Goal: Task Accomplishment & Management: Complete application form

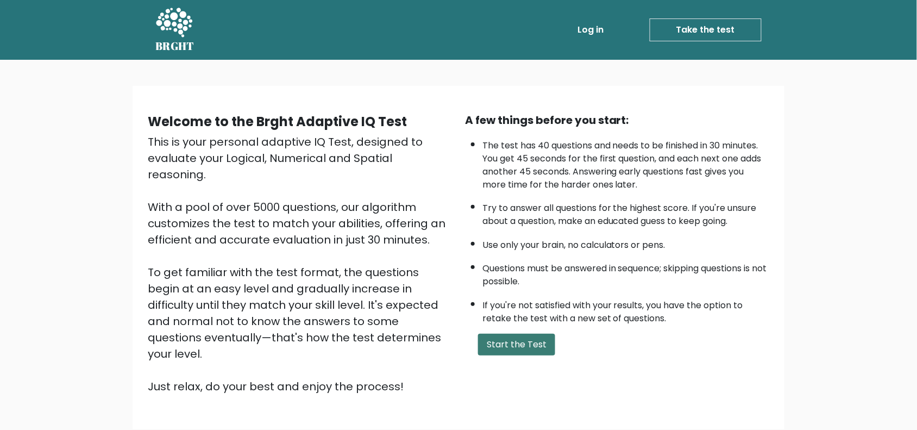
click at [511, 334] on button "Start the Test" at bounding box center [516, 345] width 77 height 22
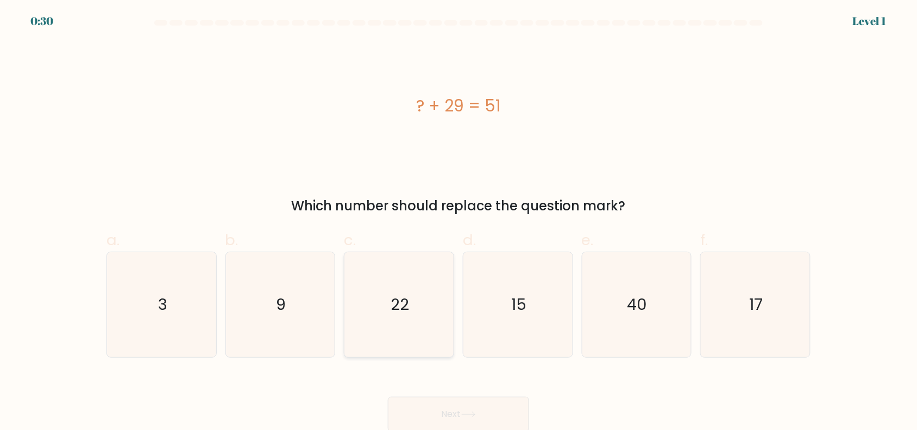
click at [394, 273] on icon "22" at bounding box center [399, 304] width 105 height 105
click at [458, 222] on input "c. 22" at bounding box center [458, 218] width 1 height 7
radio input "true"
click at [486, 398] on button "Next" at bounding box center [458, 412] width 141 height 35
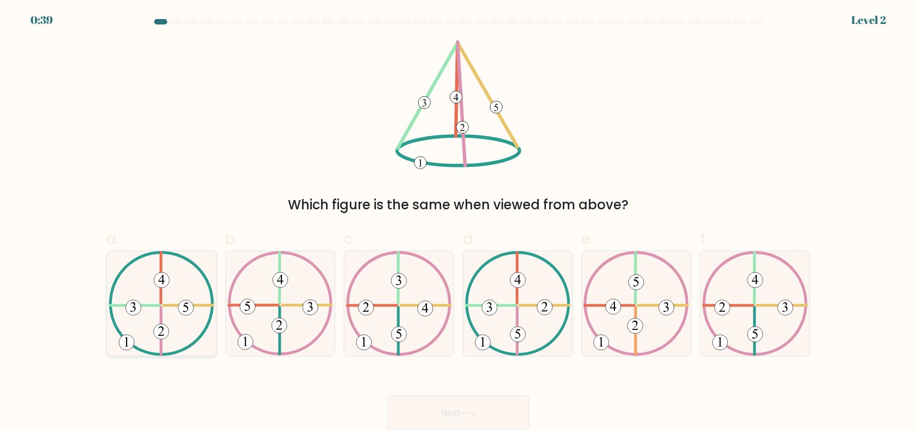
click at [171, 294] on icon at bounding box center [162, 303] width 106 height 105
click at [458, 221] on input "a." at bounding box center [458, 217] width 1 height 7
radio input "true"
click at [433, 402] on button "Next" at bounding box center [458, 412] width 141 height 35
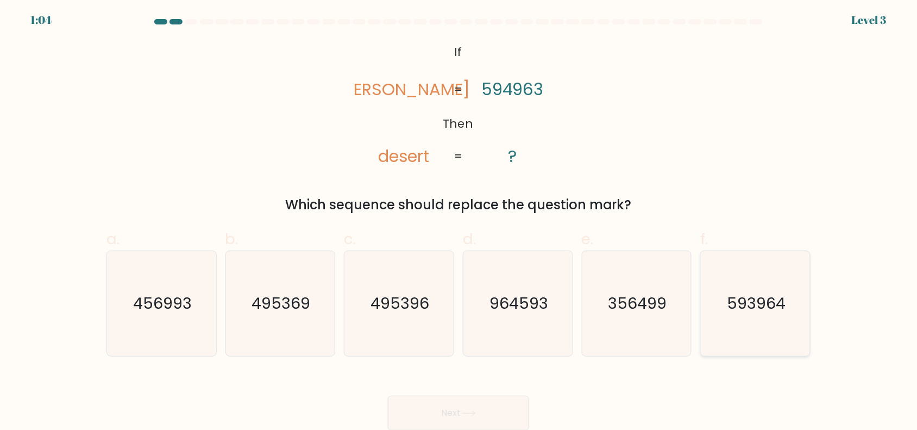
click at [738, 287] on icon "593964" at bounding box center [755, 303] width 105 height 105
click at [459, 221] on input "f. 593964" at bounding box center [458, 217] width 1 height 7
radio input "true"
click at [484, 406] on button "Next" at bounding box center [458, 412] width 141 height 35
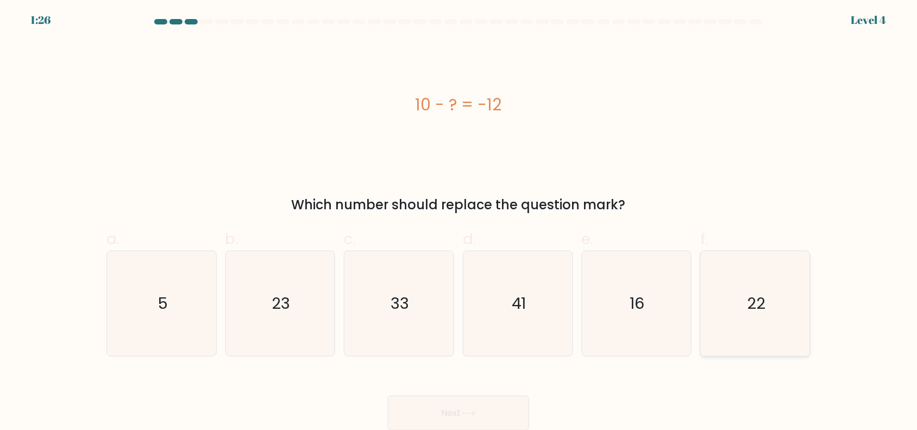
click at [745, 307] on icon "22" at bounding box center [755, 303] width 105 height 105
click at [459, 221] on input "f. 22" at bounding box center [458, 217] width 1 height 7
radio input "true"
click at [497, 398] on button "Next" at bounding box center [458, 412] width 141 height 35
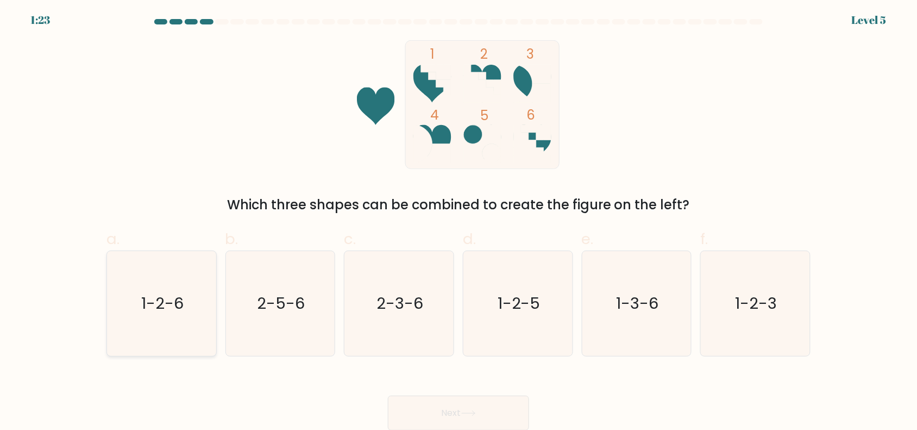
click at [144, 290] on icon "1-2-6" at bounding box center [161, 303] width 105 height 105
click at [458, 221] on input "a. 1-2-6" at bounding box center [458, 217] width 1 height 7
radio input "true"
click at [423, 399] on button "Next" at bounding box center [458, 412] width 141 height 35
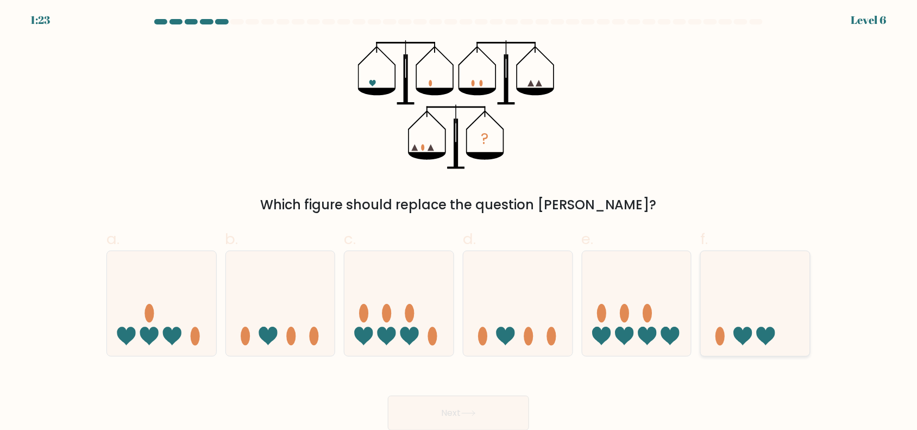
click at [761, 338] on icon at bounding box center [766, 336] width 18 height 18
click at [459, 221] on input "f." at bounding box center [458, 217] width 1 height 7
radio input "true"
click at [476, 400] on button "Next" at bounding box center [458, 412] width 141 height 35
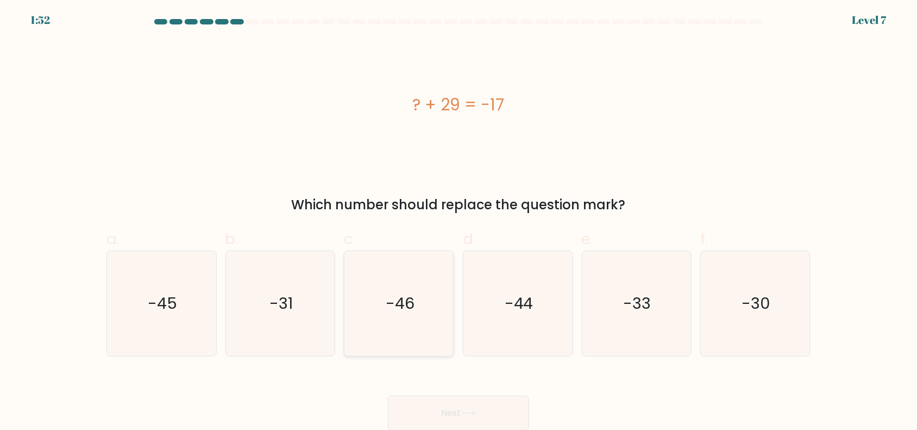
click at [422, 312] on icon "-46" at bounding box center [399, 303] width 105 height 105
click at [458, 221] on input "c. -46" at bounding box center [458, 217] width 1 height 7
radio input "true"
click at [454, 411] on button "Next" at bounding box center [458, 412] width 141 height 35
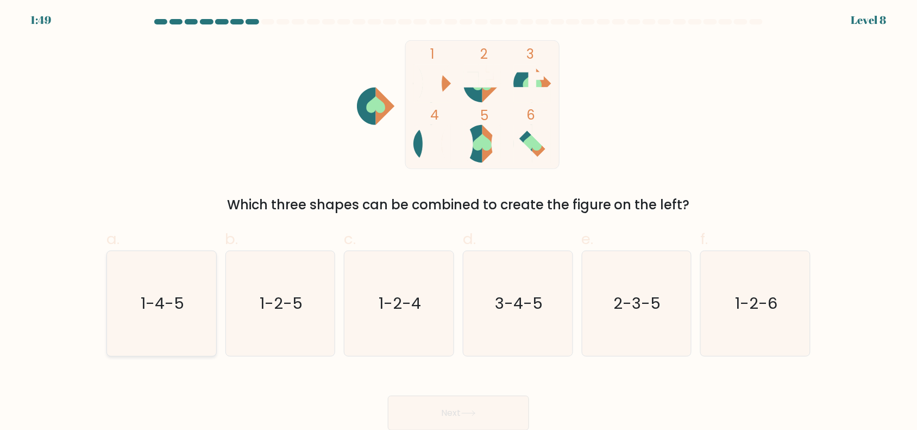
click at [147, 294] on text "1-4-5" at bounding box center [162, 303] width 43 height 22
click at [458, 221] on input "a. 1-4-5" at bounding box center [458, 217] width 1 height 7
radio input "true"
click at [455, 409] on button "Next" at bounding box center [458, 412] width 141 height 35
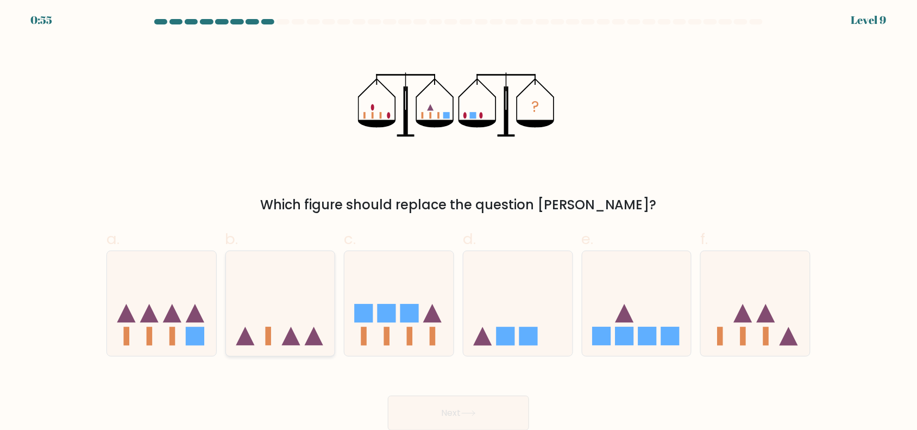
click at [260, 328] on icon at bounding box center [280, 303] width 109 height 90
click at [458, 221] on input "b." at bounding box center [458, 217] width 1 height 7
radio input "true"
click at [475, 416] on button "Next" at bounding box center [458, 412] width 141 height 35
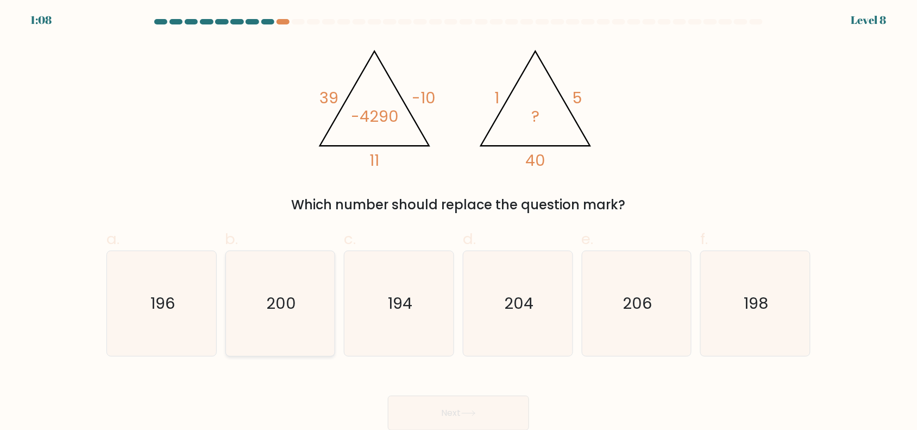
click at [265, 305] on icon "200" at bounding box center [280, 303] width 105 height 105
click at [458, 221] on input "b. 200" at bounding box center [458, 217] width 1 height 7
radio input "true"
click at [489, 401] on button "Next" at bounding box center [458, 412] width 141 height 35
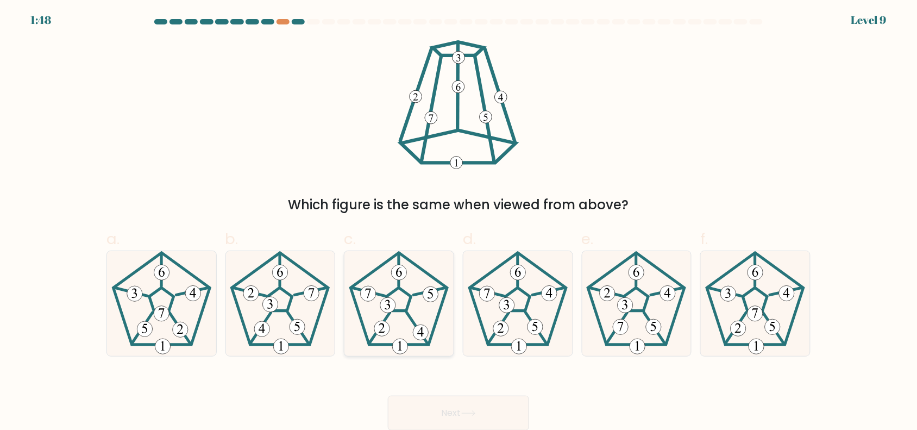
click at [414, 324] on 460 at bounding box center [417, 328] width 21 height 32
click at [458, 221] on input "c." at bounding box center [458, 217] width 1 height 7
radio input "true"
click at [443, 403] on button "Next" at bounding box center [458, 412] width 141 height 35
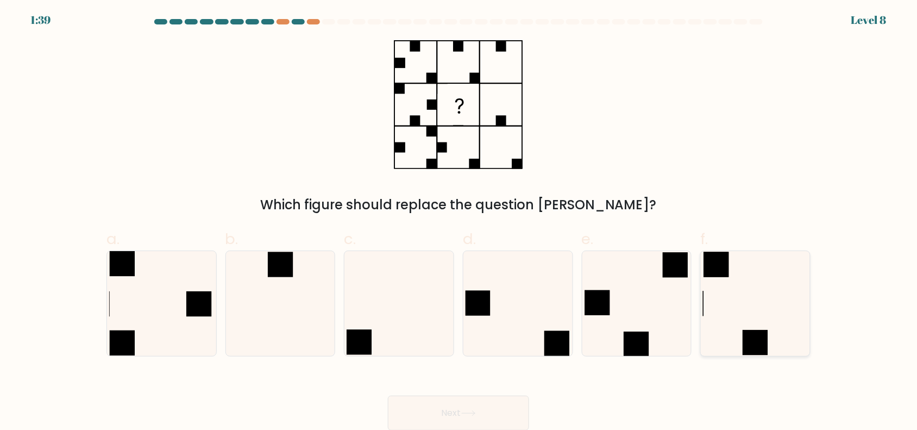
click at [760, 314] on icon at bounding box center [755, 303] width 105 height 105
click at [459, 221] on input "f." at bounding box center [458, 217] width 1 height 7
radio input "true"
click at [493, 406] on button "Next" at bounding box center [458, 412] width 141 height 35
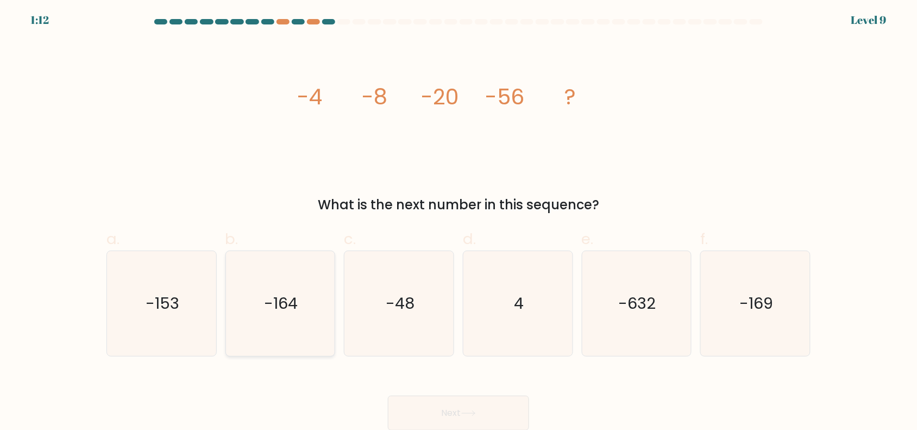
click at [280, 300] on text "-164" at bounding box center [282, 303] width 34 height 22
click at [458, 221] on input "b. -164" at bounding box center [458, 217] width 1 height 7
radio input "true"
click at [433, 405] on button "Next" at bounding box center [458, 412] width 141 height 35
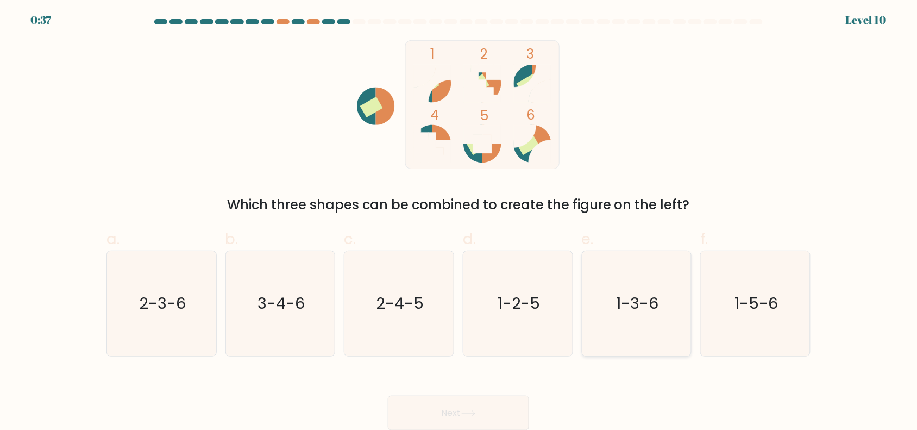
click at [630, 311] on text "1-3-6" at bounding box center [638, 303] width 42 height 22
click at [459, 221] on input "e. 1-3-6" at bounding box center [458, 217] width 1 height 7
radio input "true"
click at [476, 405] on button "Next" at bounding box center [458, 412] width 141 height 35
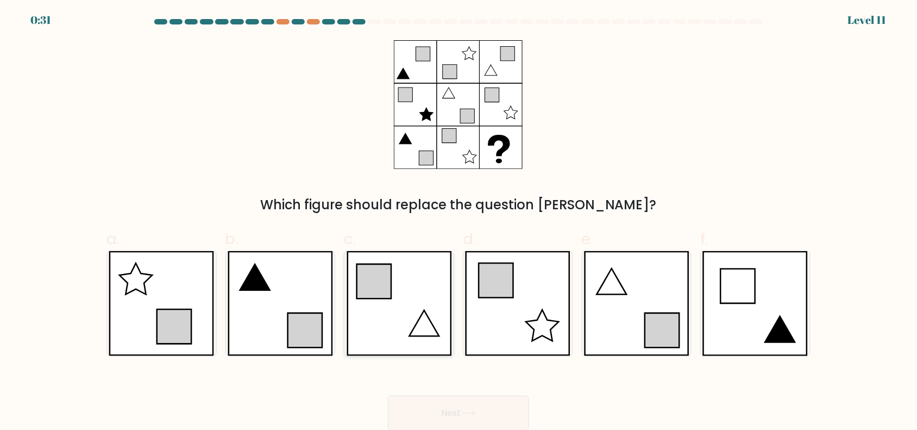
click at [405, 306] on icon at bounding box center [399, 303] width 105 height 105
click at [458, 221] on input "c." at bounding box center [458, 217] width 1 height 7
radio input "true"
click at [670, 270] on icon at bounding box center [636, 303] width 105 height 105
click at [459, 221] on input "e." at bounding box center [458, 217] width 1 height 7
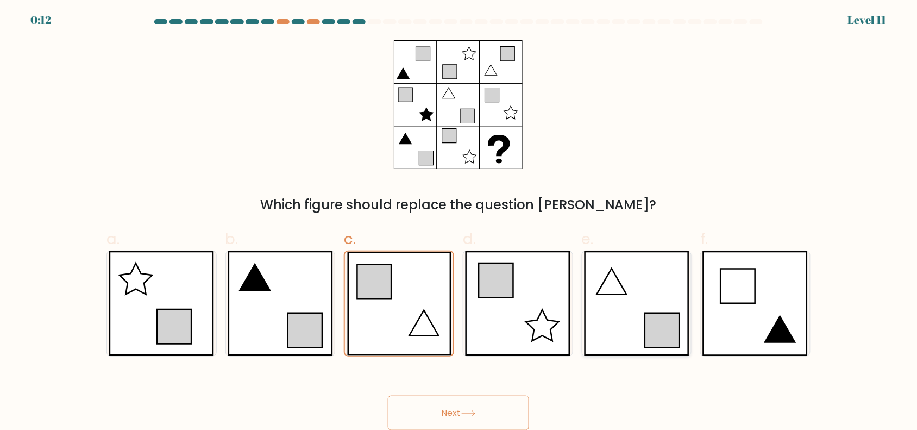
radio input "true"
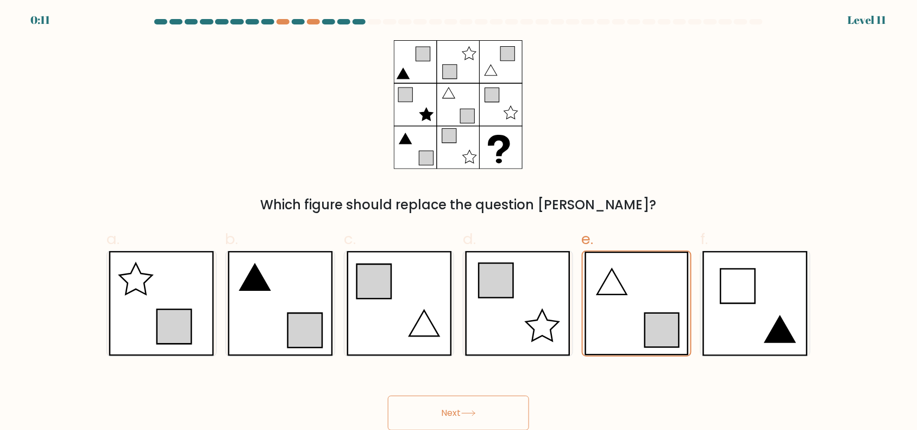
click at [454, 408] on button "Next" at bounding box center [458, 412] width 141 height 35
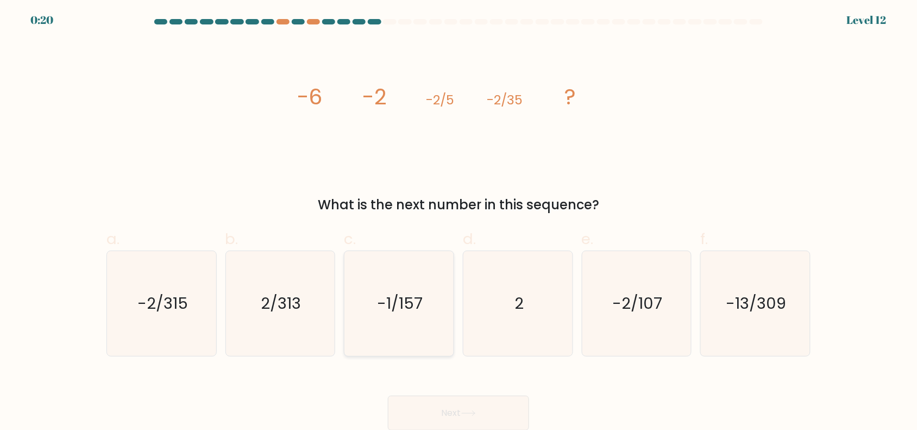
click at [387, 308] on text "-1/157" at bounding box center [401, 303] width 46 height 22
click at [458, 221] on input "c. -1/157" at bounding box center [458, 217] width 1 height 7
radio input "true"
click at [499, 414] on button "Next" at bounding box center [458, 412] width 141 height 35
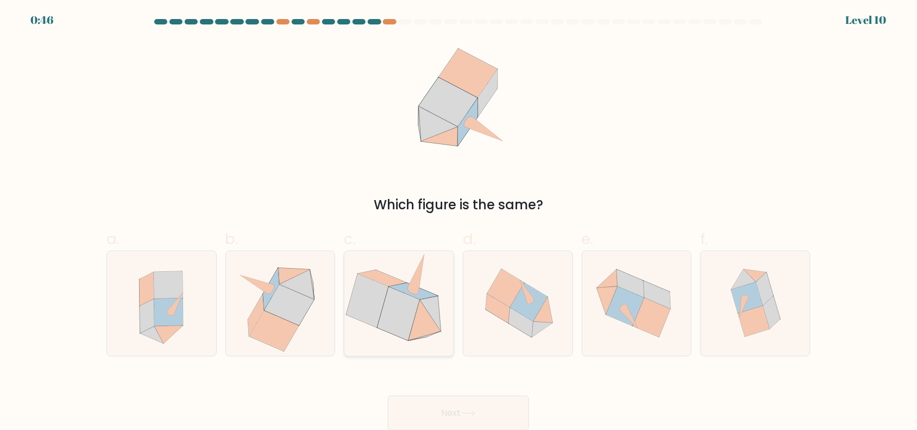
click at [413, 318] on icon at bounding box center [399, 313] width 42 height 53
click at [458, 221] on input "c." at bounding box center [458, 217] width 1 height 7
radio input "true"
click at [444, 411] on button "Next" at bounding box center [458, 412] width 141 height 35
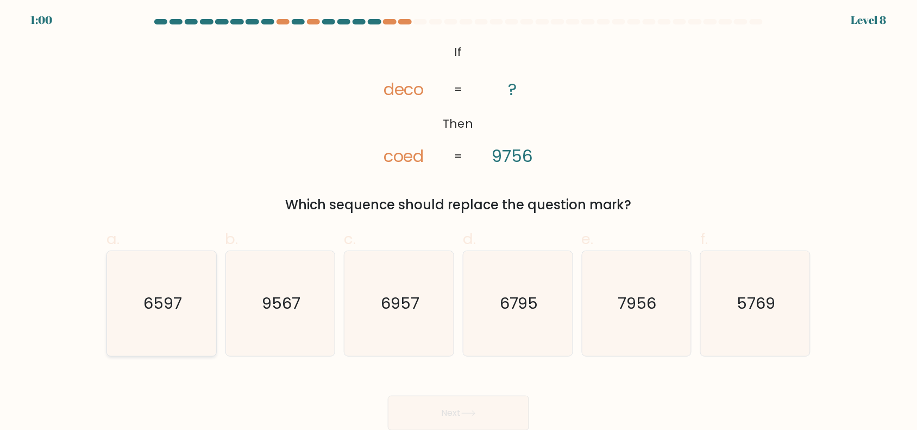
click at [143, 291] on icon "6597" at bounding box center [161, 303] width 105 height 105
click at [458, 221] on input "a. 6597" at bounding box center [458, 217] width 1 height 7
radio input "true"
click at [464, 405] on button "Next" at bounding box center [458, 412] width 141 height 35
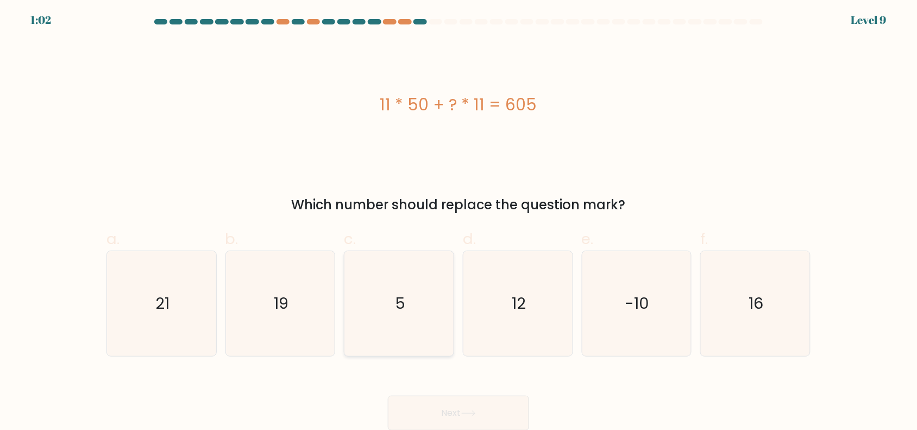
click at [411, 324] on icon "5" at bounding box center [399, 303] width 105 height 105
click at [458, 221] on input "c. 5" at bounding box center [458, 217] width 1 height 7
radio input "true"
click at [457, 401] on button "Next" at bounding box center [458, 412] width 141 height 35
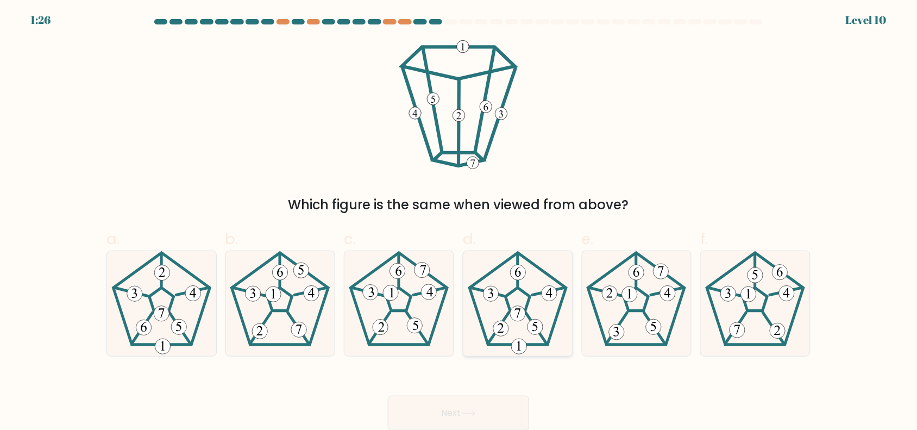
click at [530, 312] on icon at bounding box center [518, 303] width 105 height 105
click at [459, 221] on input "d." at bounding box center [458, 217] width 1 height 7
radio input "true"
click at [462, 402] on button "Next" at bounding box center [458, 412] width 141 height 35
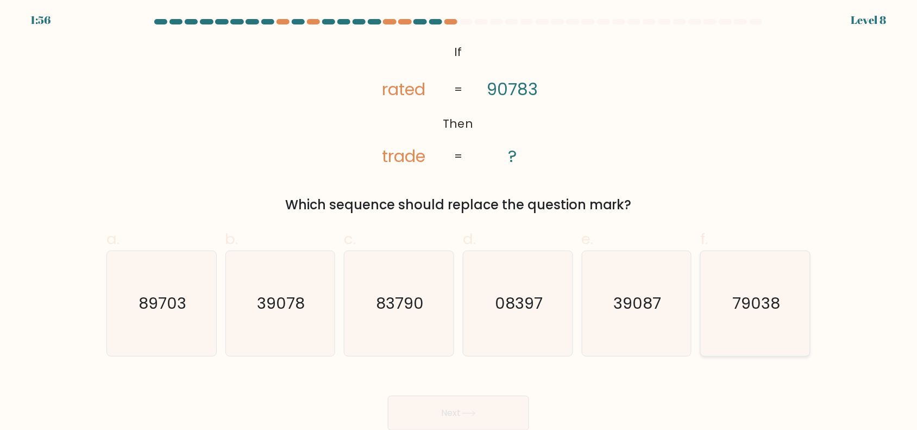
click at [762, 282] on icon "79038" at bounding box center [755, 303] width 105 height 105
click at [459, 221] on input "f. 79038" at bounding box center [458, 217] width 1 height 7
radio input "true"
click at [485, 397] on button "Next" at bounding box center [458, 412] width 141 height 35
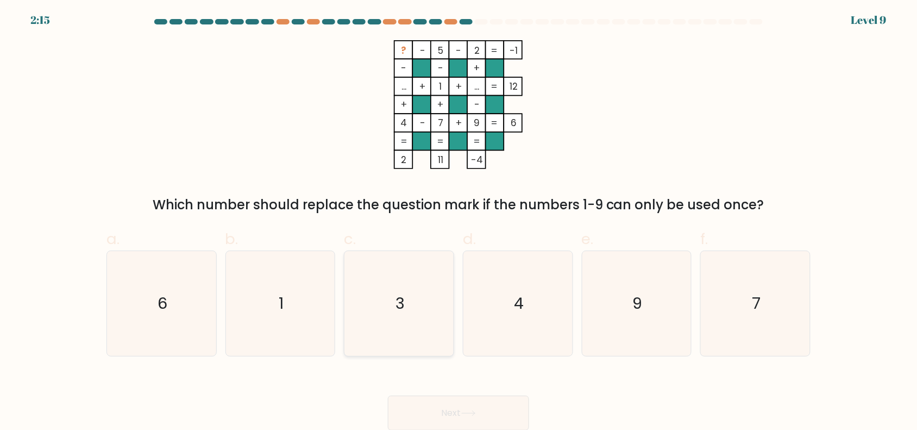
click at [405, 305] on text "3" at bounding box center [399, 303] width 9 height 22
click at [458, 221] on input "c. 3" at bounding box center [458, 217] width 1 height 7
radio input "true"
click at [432, 403] on button "Next" at bounding box center [458, 412] width 141 height 35
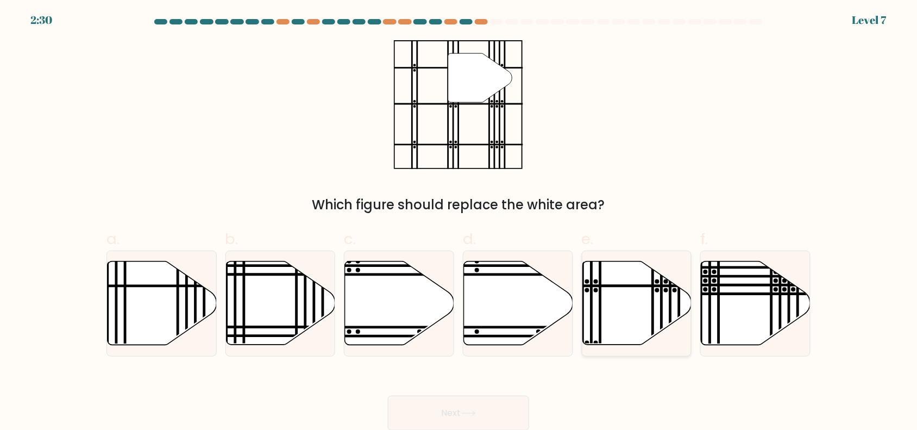
click at [662, 309] on line at bounding box center [662, 348] width 0 height 220
click at [459, 221] on input "e." at bounding box center [458, 217] width 1 height 7
radio input "true"
click at [486, 405] on button "Next" at bounding box center [458, 412] width 141 height 35
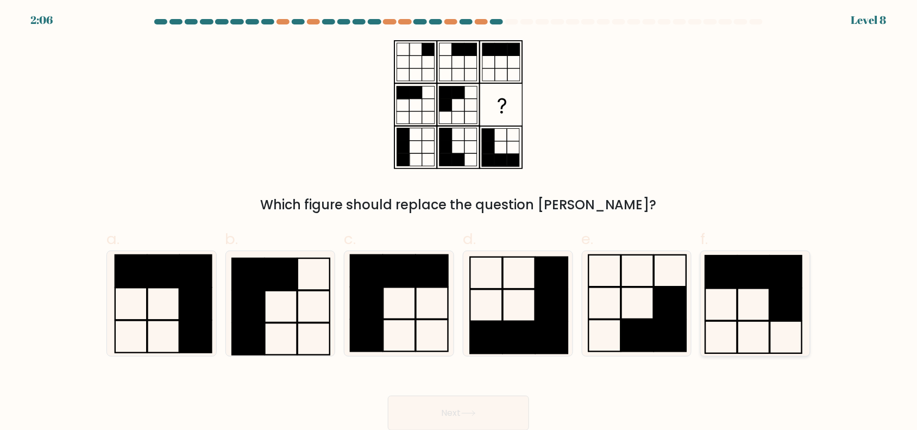
click at [778, 300] on rect at bounding box center [786, 304] width 32 height 32
click at [459, 221] on input "f." at bounding box center [458, 217] width 1 height 7
radio input "true"
click at [476, 414] on icon at bounding box center [468, 413] width 15 height 6
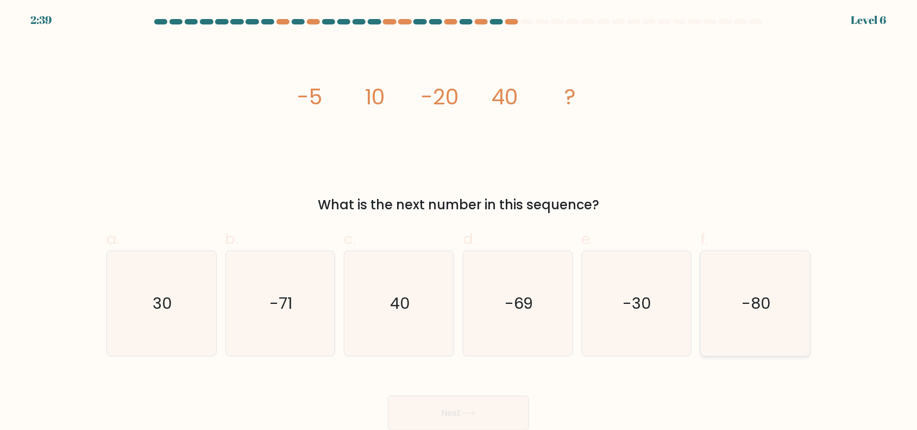
click at [754, 316] on icon "-80" at bounding box center [755, 303] width 105 height 105
click at [459, 221] on input "f. -80" at bounding box center [458, 217] width 1 height 7
radio input "true"
click at [496, 406] on button "Next" at bounding box center [458, 412] width 141 height 35
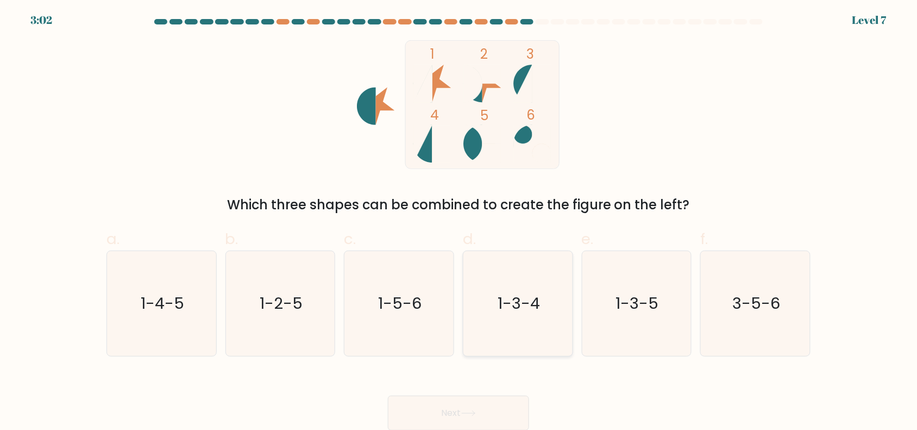
click at [533, 298] on text "1-3-4" at bounding box center [519, 303] width 42 height 22
click at [459, 221] on input "d. 1-3-4" at bounding box center [458, 217] width 1 height 7
radio input "true"
click at [473, 408] on button "Next" at bounding box center [458, 412] width 141 height 35
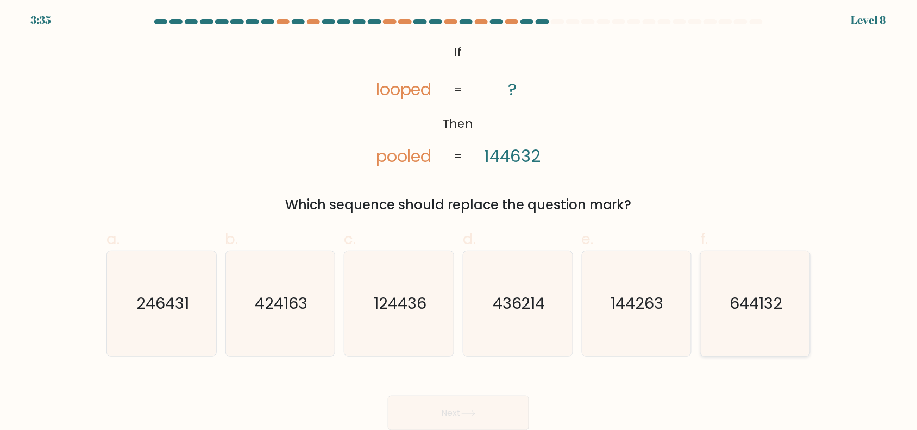
click at [746, 300] on text "644132" at bounding box center [756, 303] width 53 height 22
click at [459, 221] on input "f. 644132" at bounding box center [458, 217] width 1 height 7
radio input "true"
click at [475, 414] on icon at bounding box center [468, 413] width 15 height 6
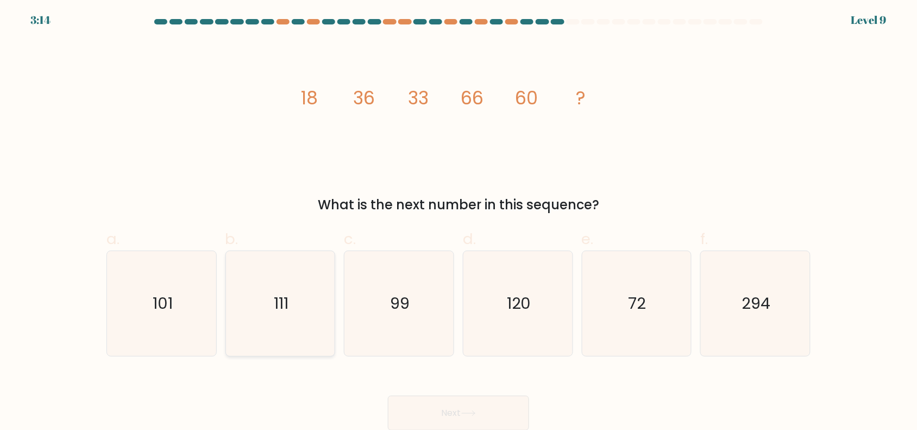
click at [243, 273] on icon "111" at bounding box center [280, 303] width 105 height 105
click at [458, 221] on input "b. 111" at bounding box center [458, 217] width 1 height 7
radio input "true"
click at [428, 406] on button "Next" at bounding box center [458, 412] width 141 height 35
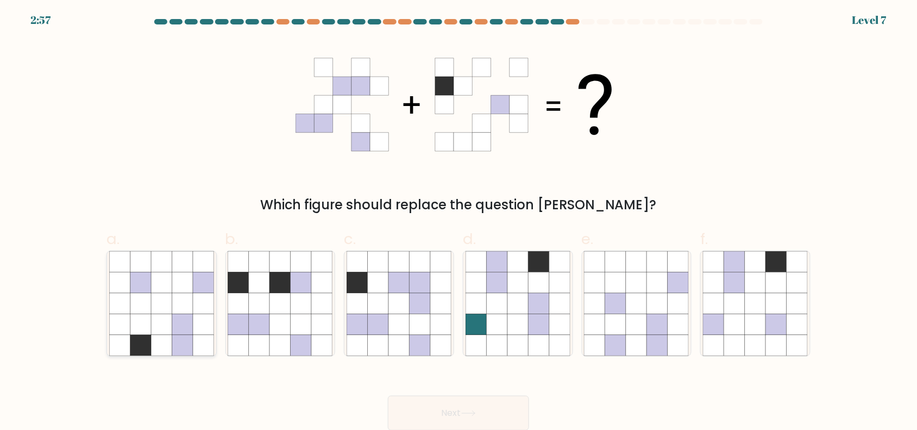
click at [161, 322] on icon at bounding box center [161, 323] width 21 height 21
click at [458, 221] on input "a." at bounding box center [458, 217] width 1 height 7
radio input "true"
click at [444, 411] on button "Next" at bounding box center [458, 412] width 141 height 35
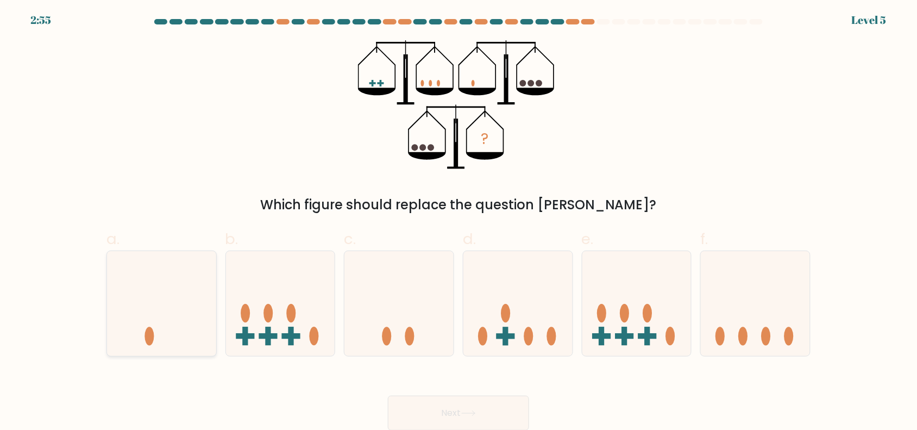
click at [148, 320] on icon at bounding box center [161, 303] width 109 height 90
click at [458, 221] on input "a." at bounding box center [458, 217] width 1 height 7
radio input "true"
click at [506, 411] on button "Next" at bounding box center [458, 412] width 141 height 35
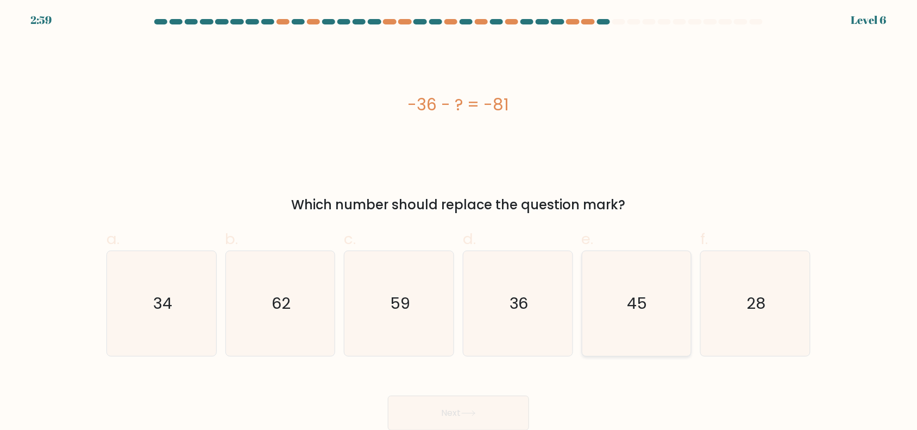
click at [642, 309] on text "45" at bounding box center [637, 303] width 20 height 22
click at [459, 221] on input "e. 45" at bounding box center [458, 217] width 1 height 7
radio input "true"
click at [460, 413] on button "Next" at bounding box center [458, 412] width 141 height 35
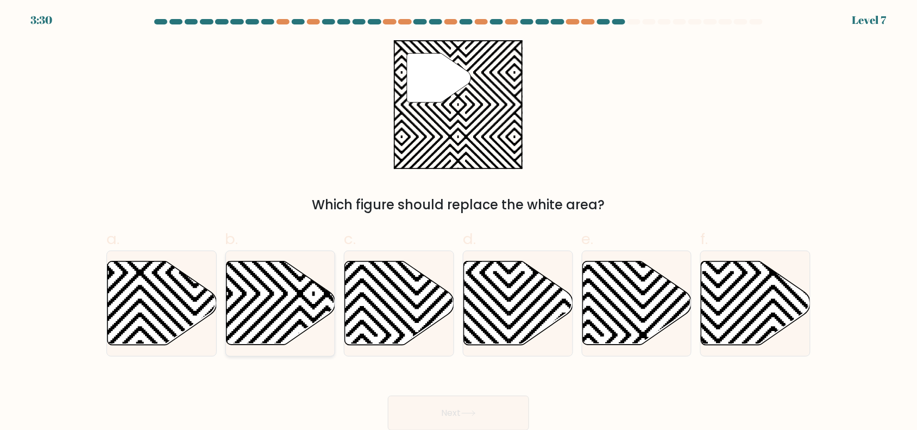
click at [275, 306] on icon at bounding box center [314, 348] width 220 height 220
click at [458, 221] on input "b." at bounding box center [458, 217] width 1 height 7
radio input "true"
click at [427, 406] on button "Next" at bounding box center [458, 412] width 141 height 35
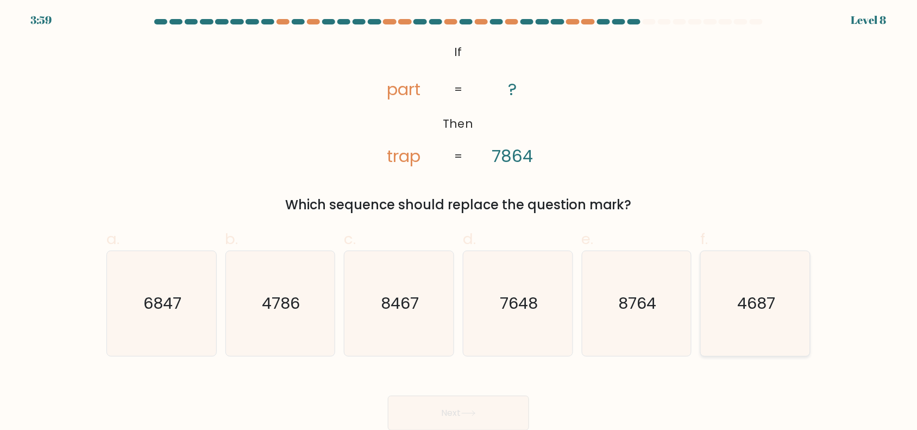
click at [728, 321] on icon "4687" at bounding box center [755, 303] width 105 height 105
click at [459, 221] on input "f. 4687" at bounding box center [458, 217] width 1 height 7
radio input "true"
click at [502, 398] on button "Next" at bounding box center [458, 412] width 141 height 35
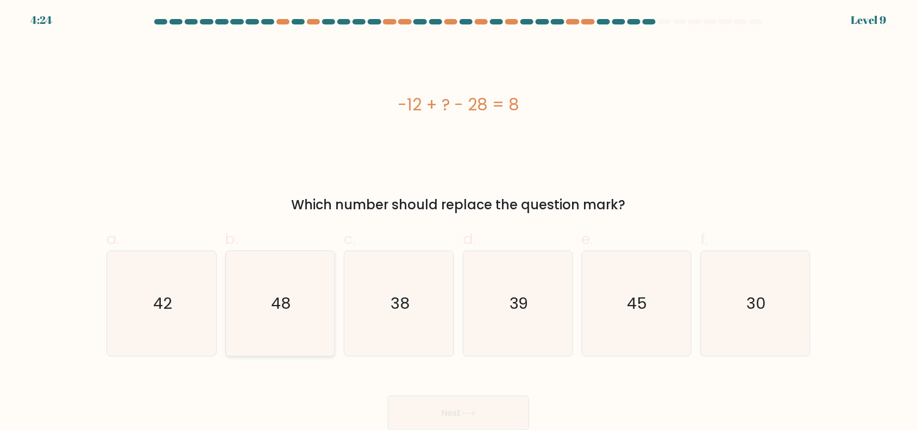
click at [287, 278] on icon "48" at bounding box center [280, 303] width 105 height 105
click at [458, 221] on input "b. 48" at bounding box center [458, 217] width 1 height 7
radio input "true"
click at [414, 404] on button "Next" at bounding box center [458, 412] width 141 height 35
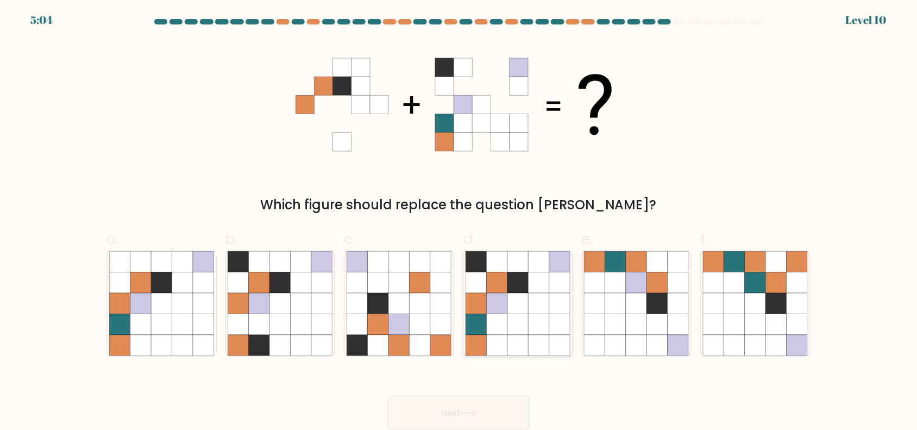
click at [517, 308] on icon at bounding box center [517, 303] width 21 height 21
click at [459, 221] on input "d." at bounding box center [458, 217] width 1 height 7
radio input "true"
click at [463, 413] on button "Next" at bounding box center [458, 412] width 141 height 35
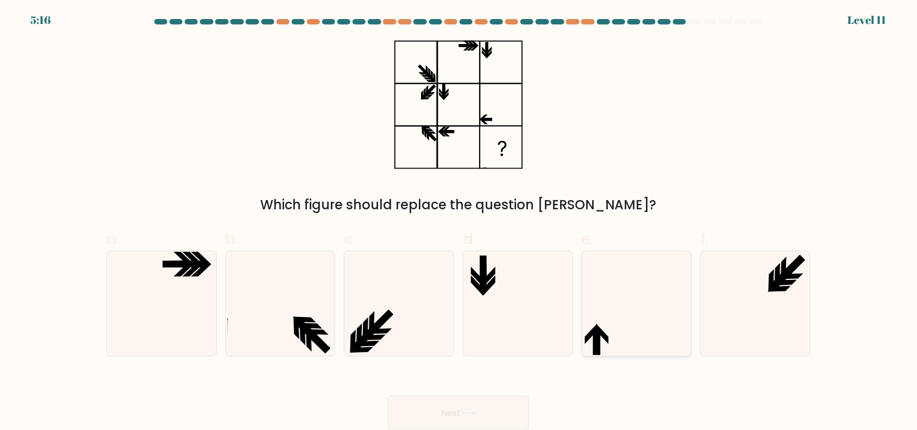
click at [607, 318] on icon at bounding box center [636, 303] width 105 height 105
click at [459, 221] on input "e." at bounding box center [458, 217] width 1 height 7
radio input "true"
click at [454, 419] on button "Next" at bounding box center [458, 412] width 141 height 35
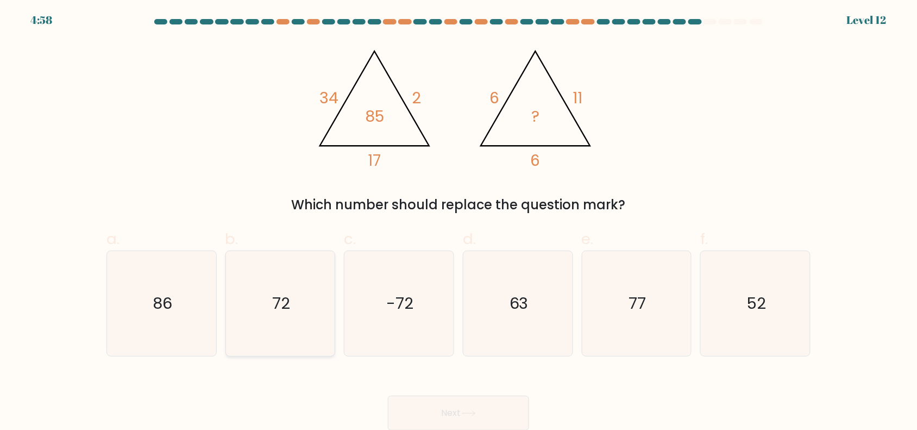
click at [297, 310] on icon "72" at bounding box center [280, 303] width 105 height 105
click at [458, 221] on input "b. 72" at bounding box center [458, 217] width 1 height 7
radio input "true"
click at [445, 411] on button "Next" at bounding box center [458, 412] width 141 height 35
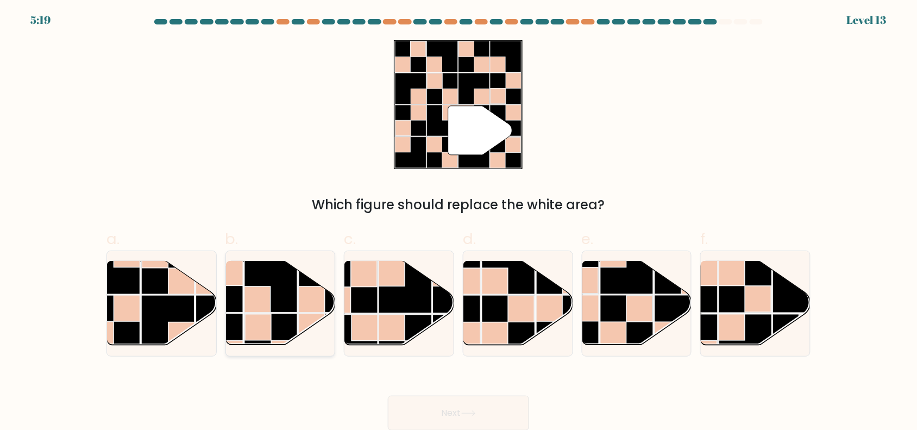
click at [286, 296] on rect at bounding box center [270, 285] width 53 height 53
click at [458, 221] on input "b." at bounding box center [458, 217] width 1 height 7
radio input "true"
click at [424, 408] on button "Next" at bounding box center [458, 412] width 141 height 35
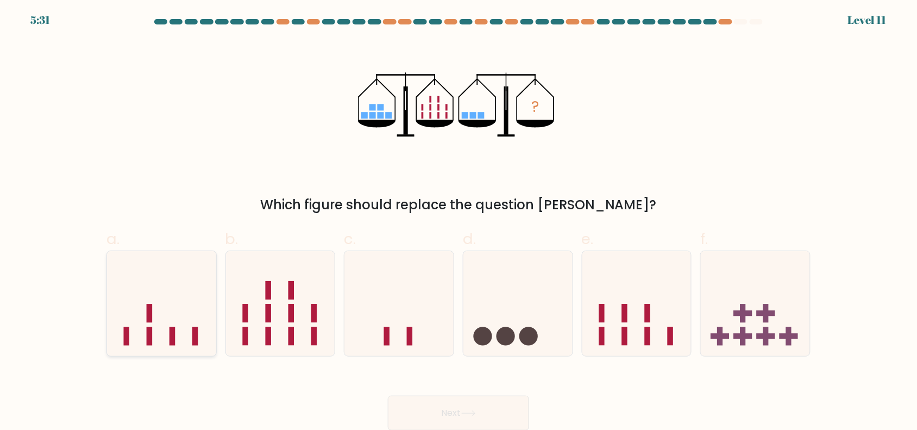
click at [149, 318] on rect at bounding box center [150, 313] width 6 height 18
click at [458, 221] on input "a." at bounding box center [458, 217] width 1 height 7
radio input "true"
click at [401, 406] on button "Next" at bounding box center [458, 412] width 141 height 35
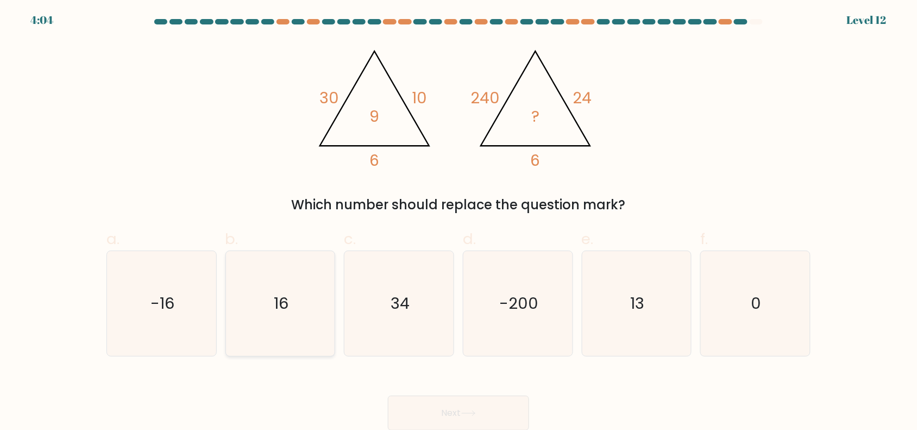
click at [302, 291] on icon "16" at bounding box center [280, 303] width 105 height 105
click at [458, 221] on input "b. 16" at bounding box center [458, 217] width 1 height 7
radio input "true"
click at [489, 414] on button "Next" at bounding box center [458, 412] width 141 height 35
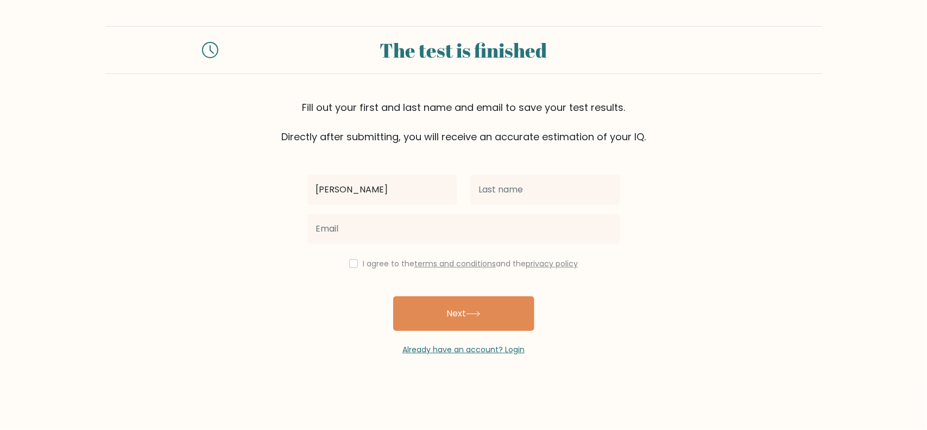
type input "[PERSON_NAME]"
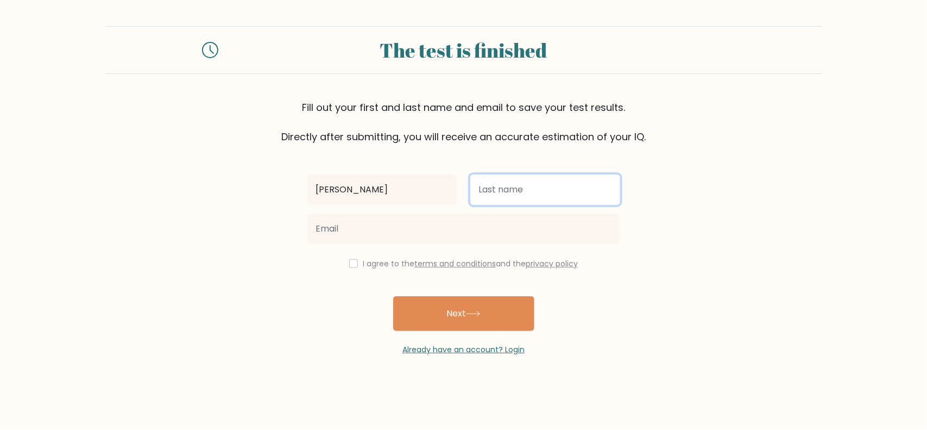
click at [495, 191] on input "text" at bounding box center [545, 189] width 150 height 30
type input "Shobowale"
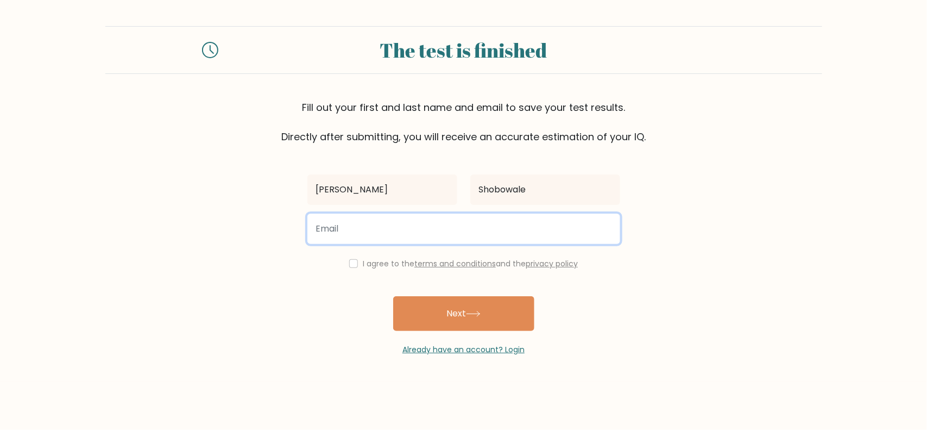
click at [445, 232] on input "email" at bounding box center [463, 228] width 313 height 30
type input "moyinoluwashobowale@gmail.com"
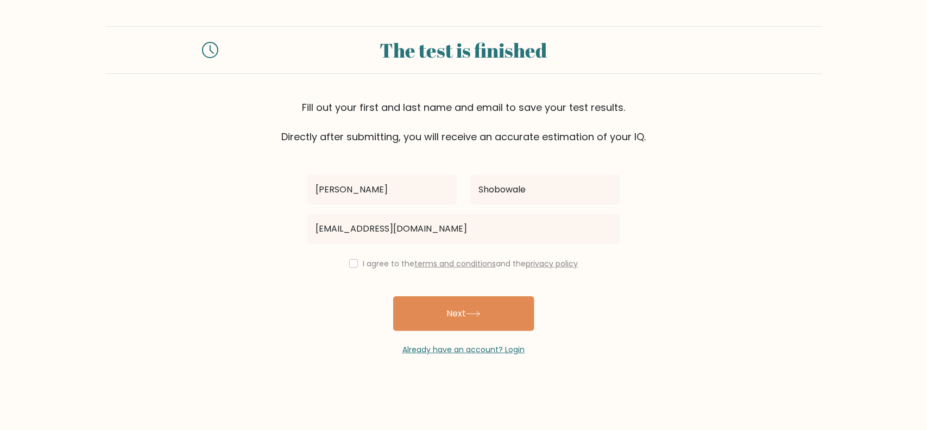
click at [348, 259] on div "I agree to the terms and conditions and the privacy policy" at bounding box center [464, 263] width 326 height 13
click at [351, 267] on input "checkbox" at bounding box center [353, 263] width 9 height 9
checkbox input "true"
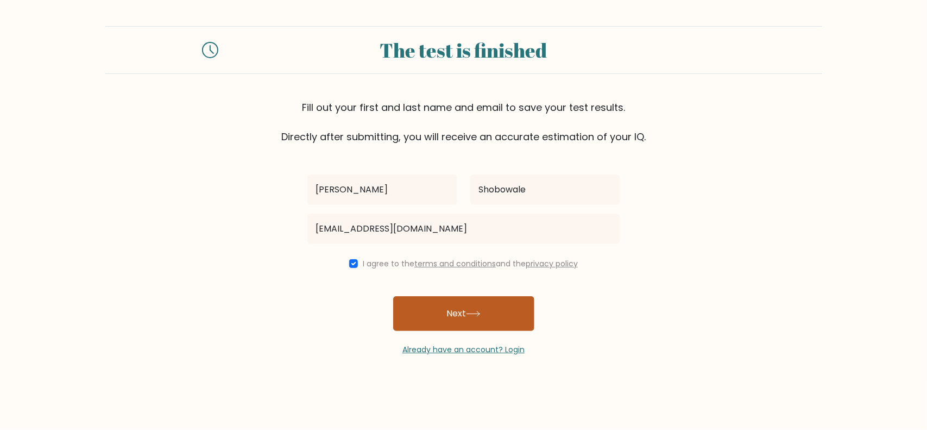
click at [439, 317] on button "Next" at bounding box center [463, 313] width 141 height 35
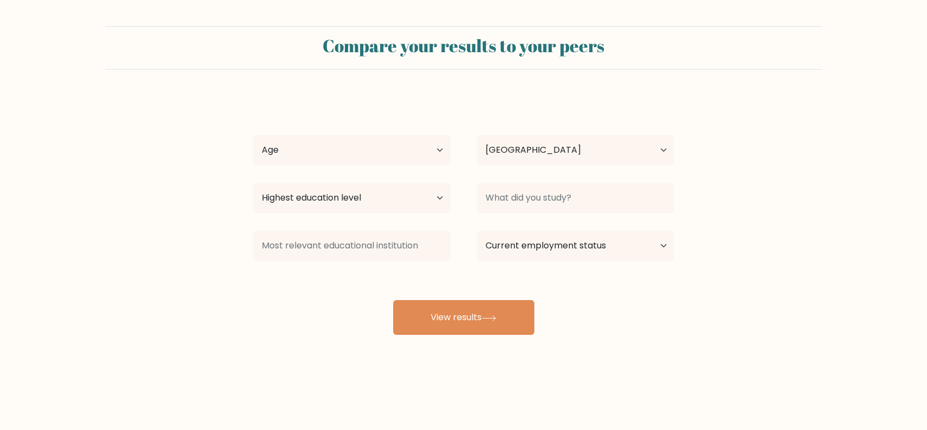
select select "NG"
click at [392, 148] on select "Age Under 18 years old 18-24 years old 25-34 years old 35-44 years old 45-54 ye…" at bounding box center [352, 150] width 198 height 30
select select "18_24"
click at [253, 135] on select "Age Under 18 years old 18-24 years old 25-34 years old 35-44 years old 45-54 ye…" at bounding box center [352, 150] width 198 height 30
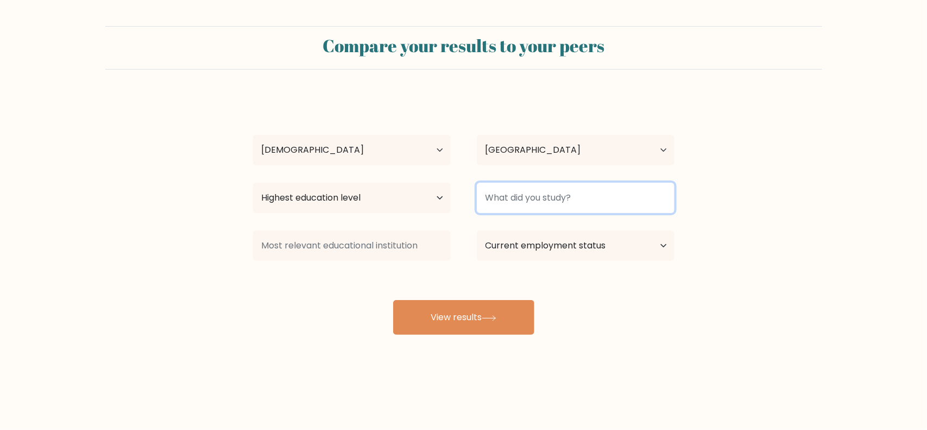
click at [512, 197] on input at bounding box center [576, 198] width 198 height 30
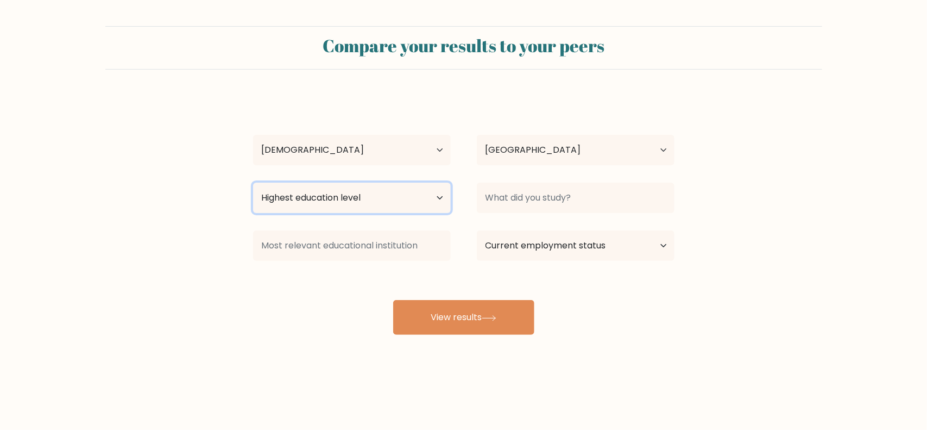
click at [436, 198] on select "Highest education level No schooling Primary Lower Secondary Upper Secondary Oc…" at bounding box center [352, 198] width 198 height 30
select select "bachelors_degree"
click at [253, 183] on select "Highest education level No schooling Primary Lower Secondary Upper Secondary Oc…" at bounding box center [352, 198] width 198 height 30
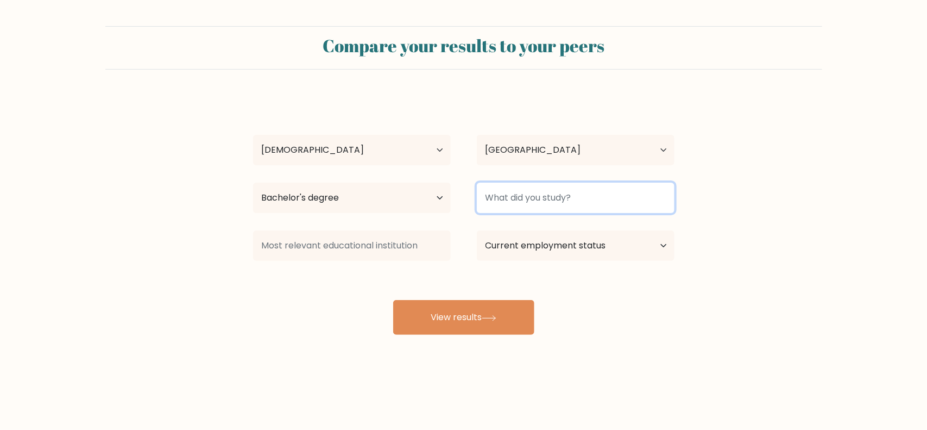
click at [527, 188] on input at bounding box center [576, 198] width 198 height 30
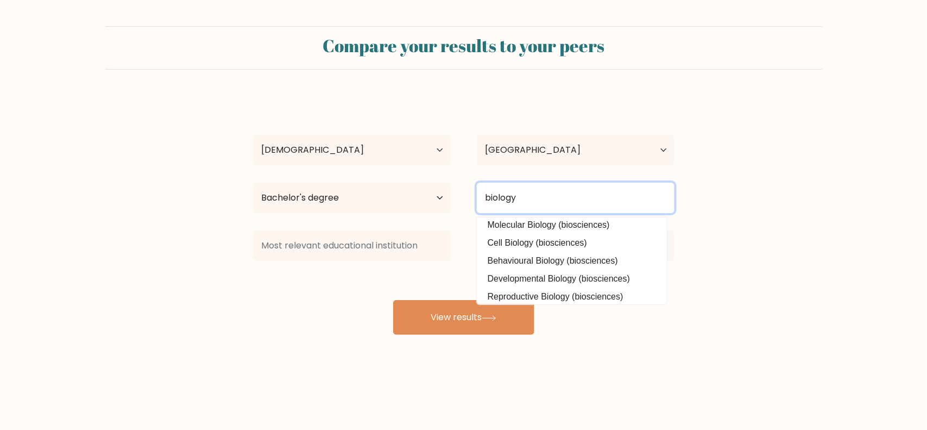
scroll to position [97, 0]
type input "biology education"
click at [393, 300] on button "View results" at bounding box center [463, 317] width 141 height 35
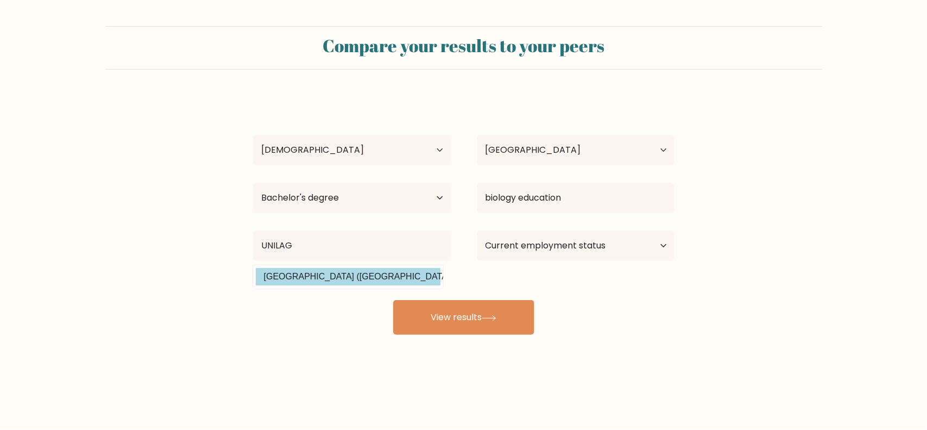
click at [382, 275] on option "University of Lagos (Nigeria)" at bounding box center [348, 276] width 185 height 17
type input "[GEOGRAPHIC_DATA]"
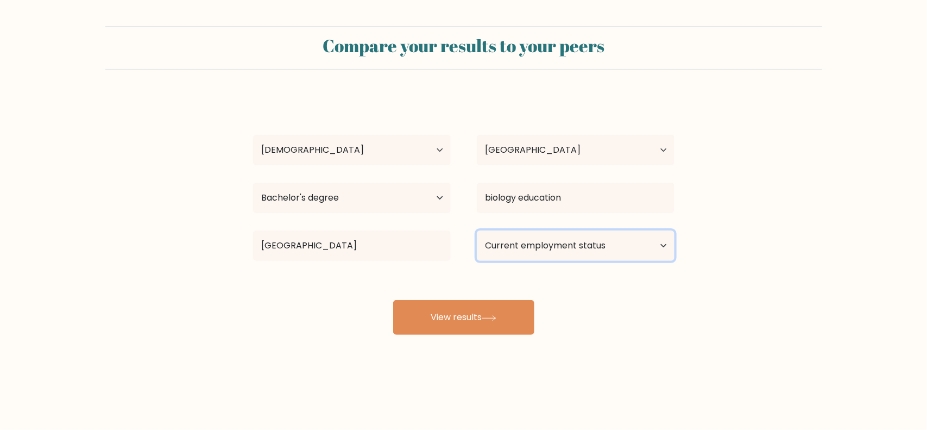
click at [518, 247] on select "Current employment status Employed Student Retired Other / prefer not to answer" at bounding box center [576, 245] width 198 height 30
click at [477, 230] on select "Current employment status Employed Student Retired Other / prefer not to answer" at bounding box center [576, 245] width 198 height 30
click at [555, 244] on select "Current employment status Employed Student Retired Other / prefer not to answer" at bounding box center [576, 245] width 198 height 30
select select "other"
click at [477, 230] on select "Current employment status Employed Student Retired Other / prefer not to answer" at bounding box center [576, 245] width 198 height 30
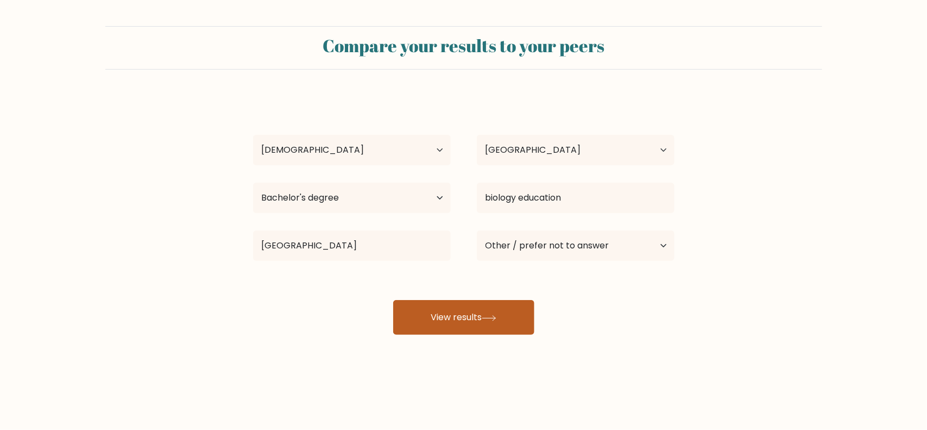
click at [502, 316] on button "View results" at bounding box center [463, 317] width 141 height 35
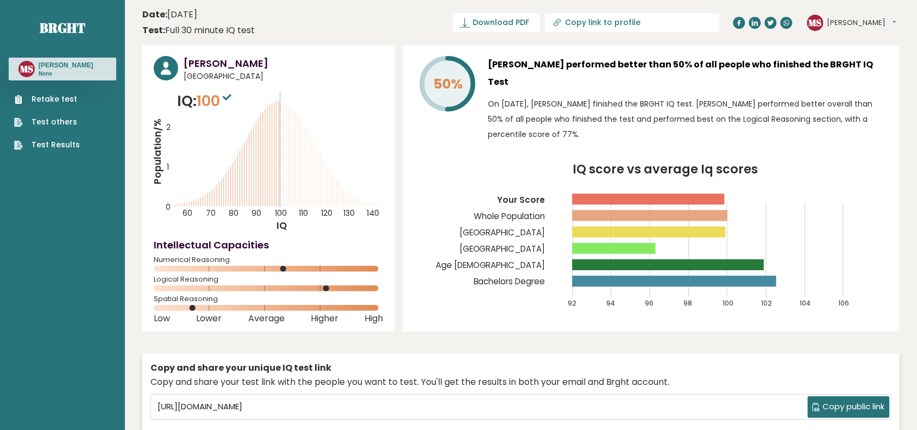
click at [872, 20] on button "[PERSON_NAME]" at bounding box center [861, 22] width 69 height 11
click at [834, 17] on button "[PERSON_NAME]" at bounding box center [861, 22] width 69 height 11
click at [858, 52] on link "Profile" at bounding box center [855, 55] width 55 height 15
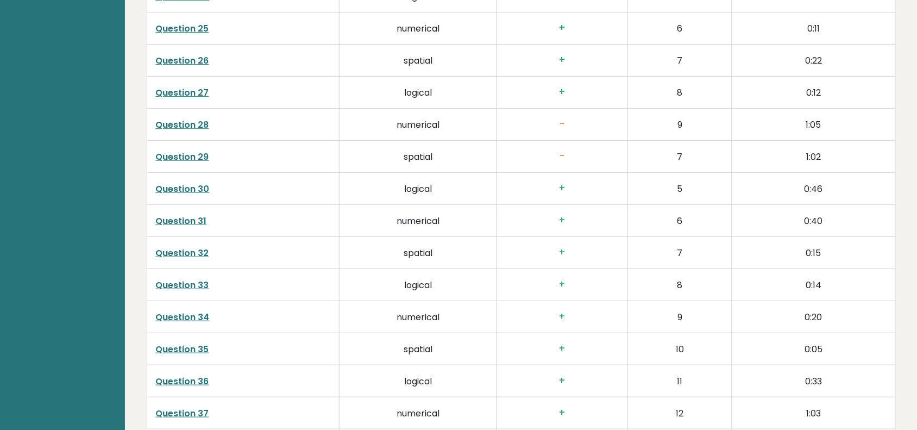
scroll to position [2809, 0]
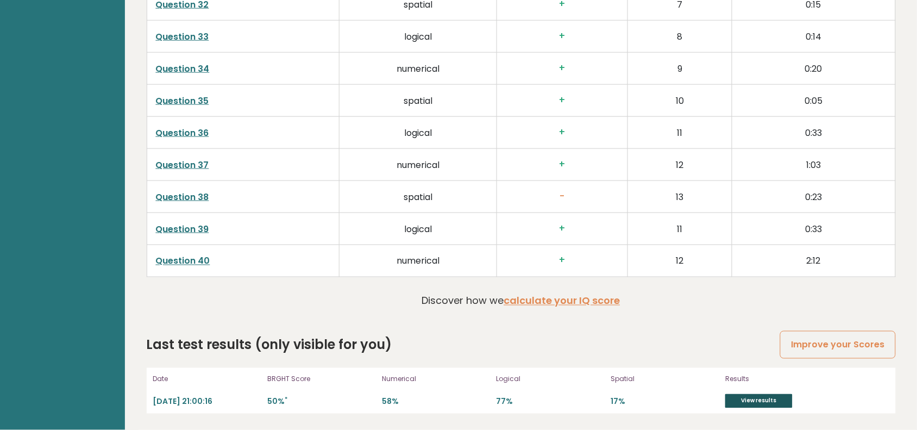
click at [751, 404] on link "View results" at bounding box center [758, 401] width 67 height 14
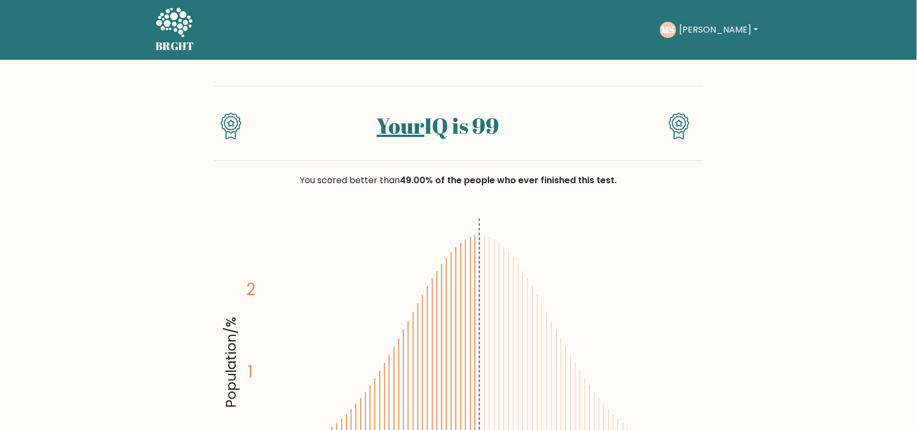
click at [720, 31] on button "[PERSON_NAME]" at bounding box center [718, 30] width 85 height 14
click at [705, 58] on link "Dashboard" at bounding box center [704, 52] width 86 height 17
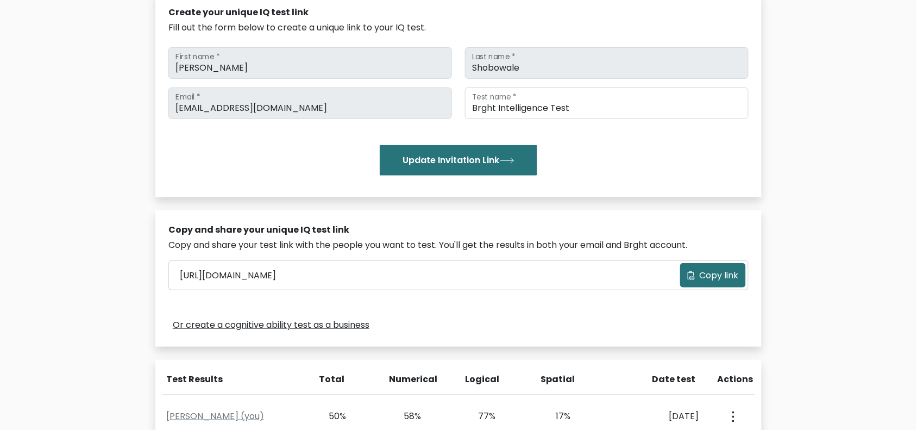
scroll to position [259, 0]
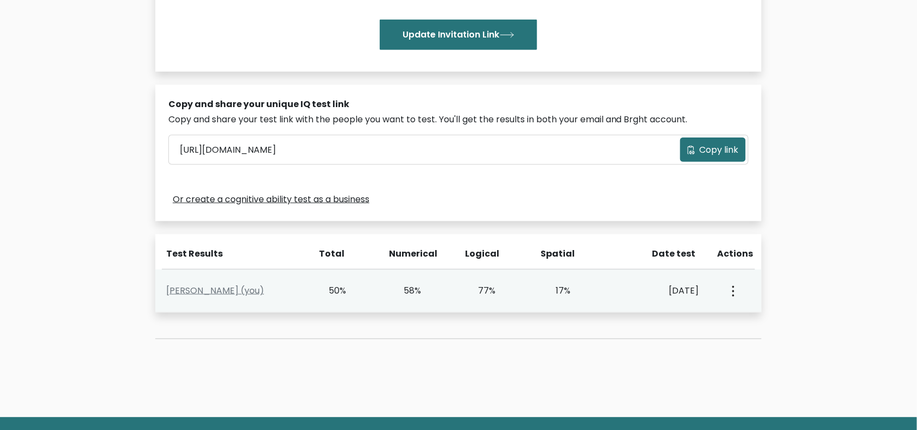
click at [734, 291] on circle "button" at bounding box center [733, 291] width 2 height 2
click at [746, 318] on link "View Profile" at bounding box center [772, 321] width 86 height 17
